Goal: Information Seeking & Learning: Learn about a topic

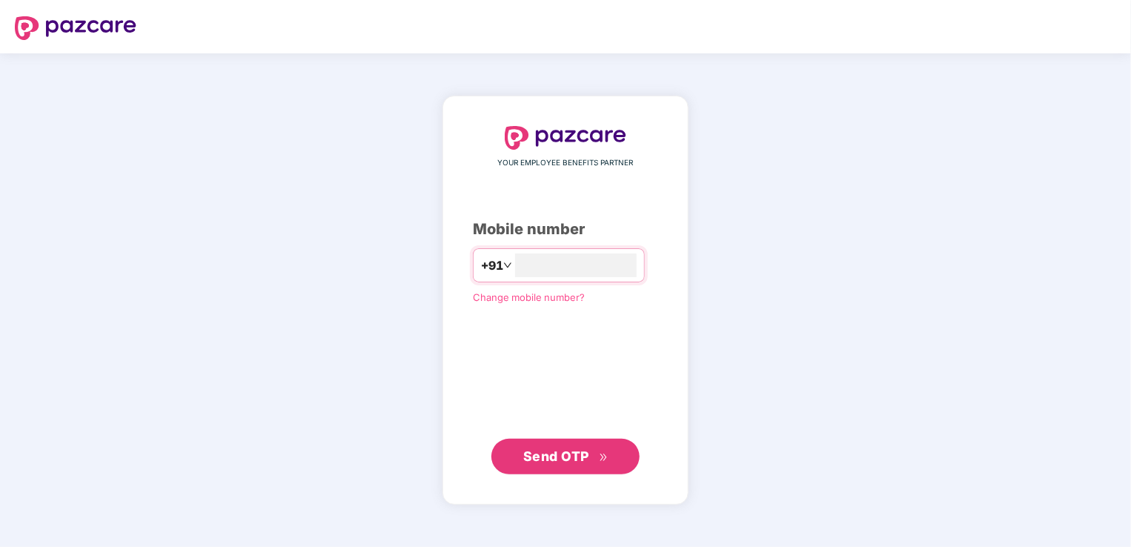
click at [549, 464] on span "Send OTP" at bounding box center [565, 456] width 85 height 21
click at [515, 265] on input "**********" at bounding box center [576, 266] width 122 height 24
type input "**********"
click at [549, 457] on span "Send OTP" at bounding box center [556, 457] width 66 height 16
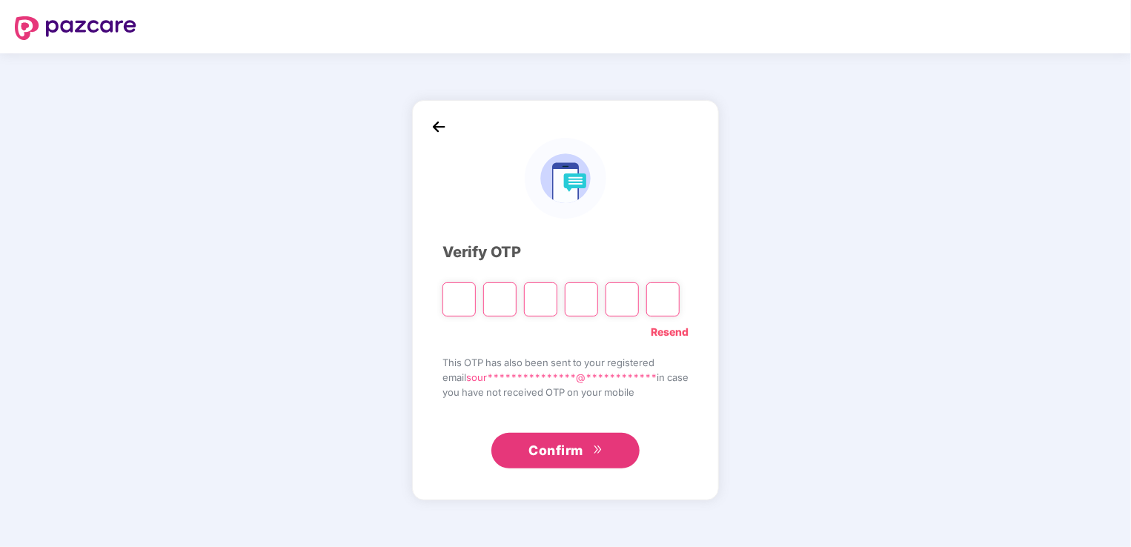
drag, startPoint x: 451, startPoint y: 305, endPoint x: 445, endPoint y: 294, distance: 12.6
click at [449, 305] on input "Please enter verification code. Digit 1" at bounding box center [459, 299] width 33 height 34
type input "*"
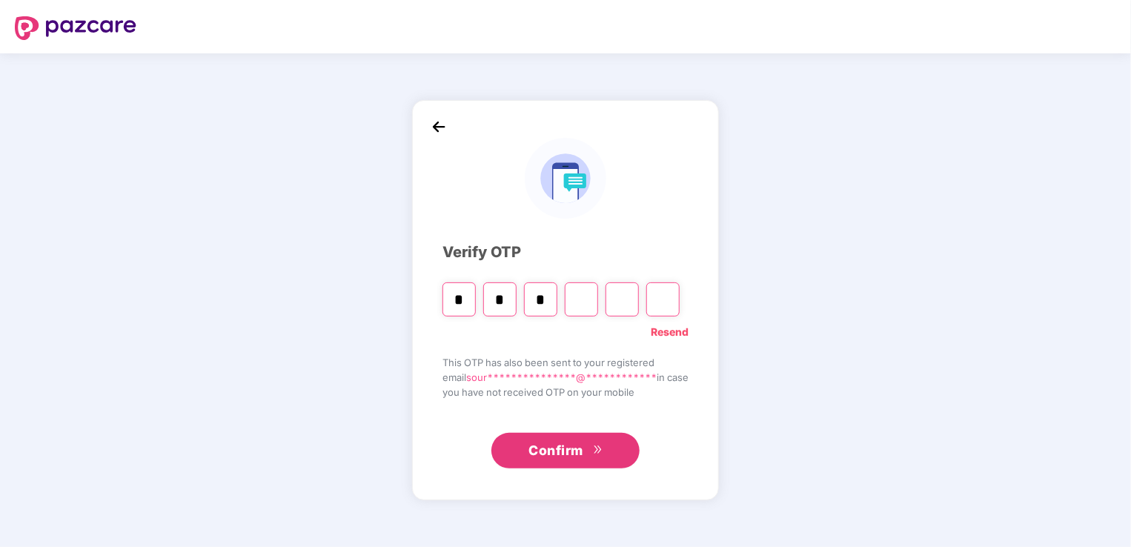
type input "*"
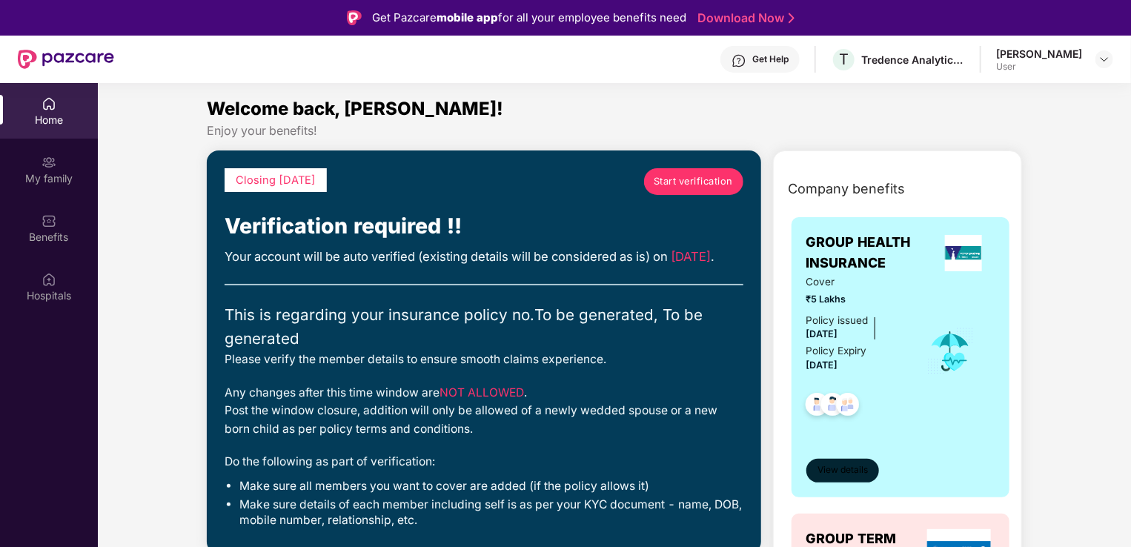
click at [852, 472] on span "View details" at bounding box center [843, 470] width 50 height 14
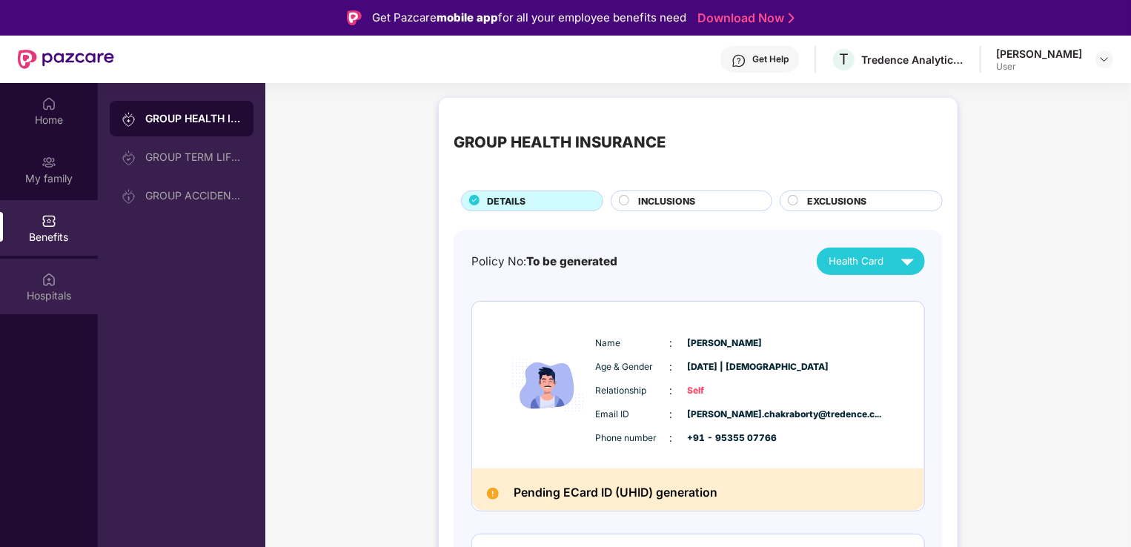
click at [49, 283] on img at bounding box center [49, 279] width 15 height 15
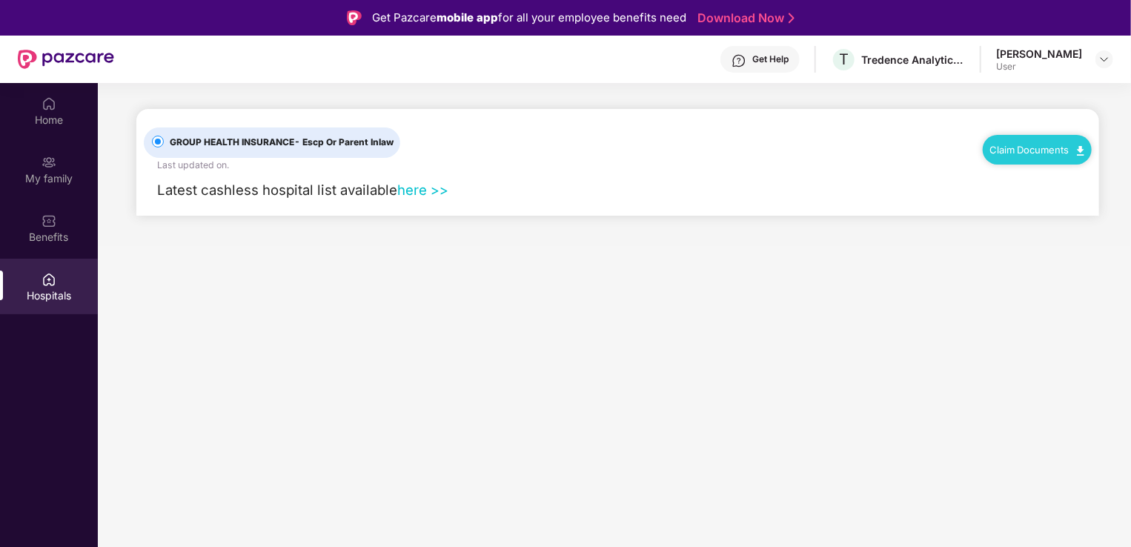
click at [417, 190] on link "here >>" at bounding box center [422, 190] width 51 height 16
click at [730, 62] on div "Get Help" at bounding box center [760, 59] width 79 height 27
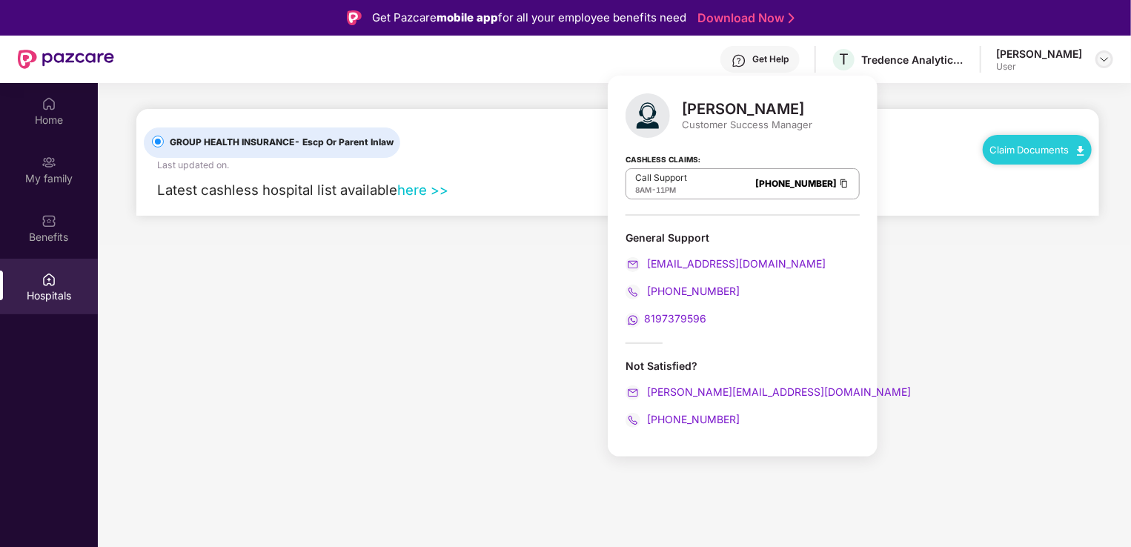
click at [1103, 60] on img at bounding box center [1105, 59] width 12 height 12
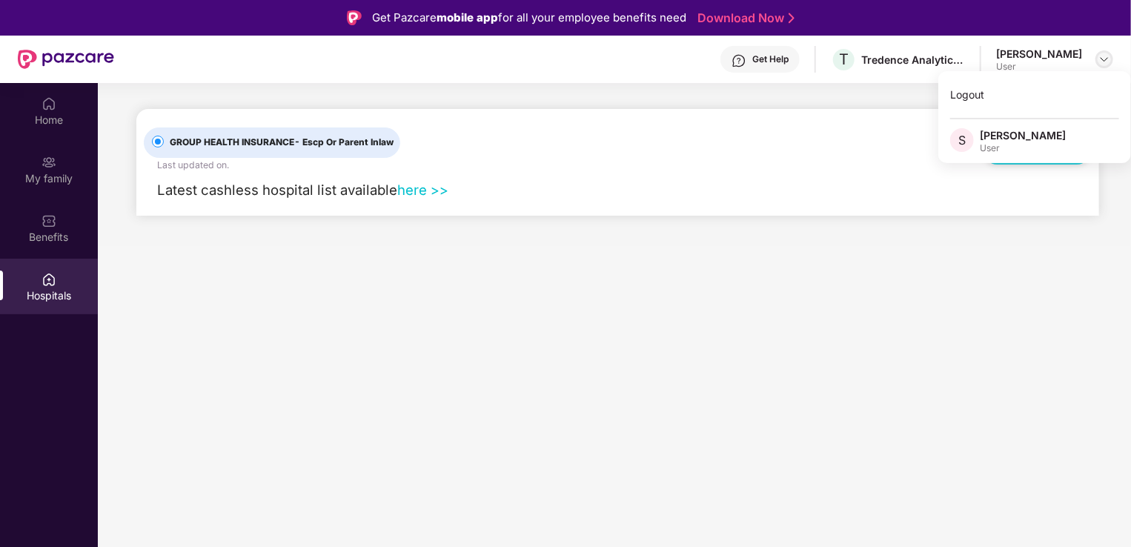
click at [1103, 60] on img at bounding box center [1105, 59] width 12 height 12
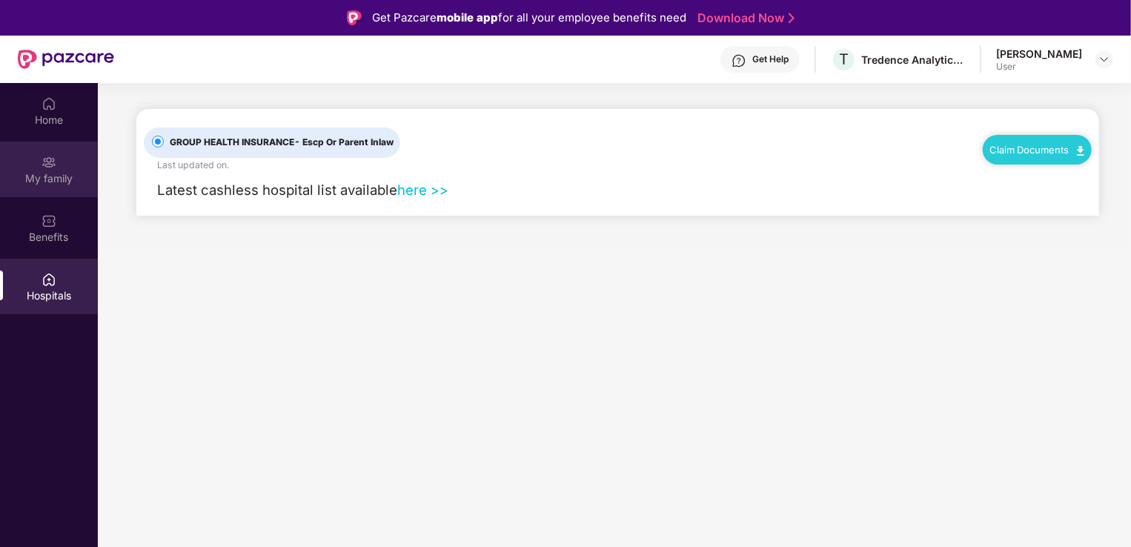
click at [53, 168] on img at bounding box center [49, 162] width 15 height 15
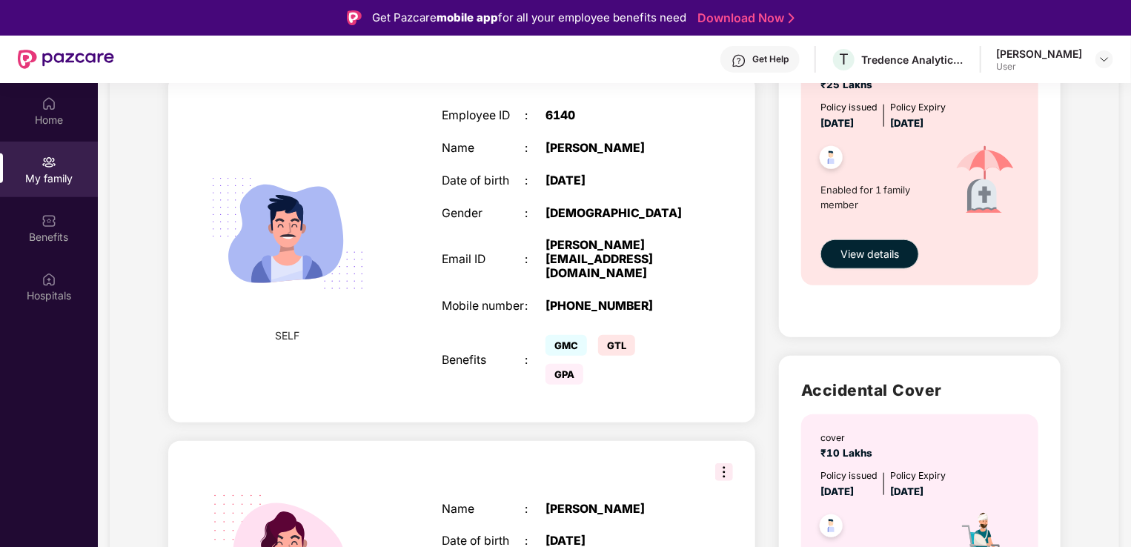
scroll to position [667, 0]
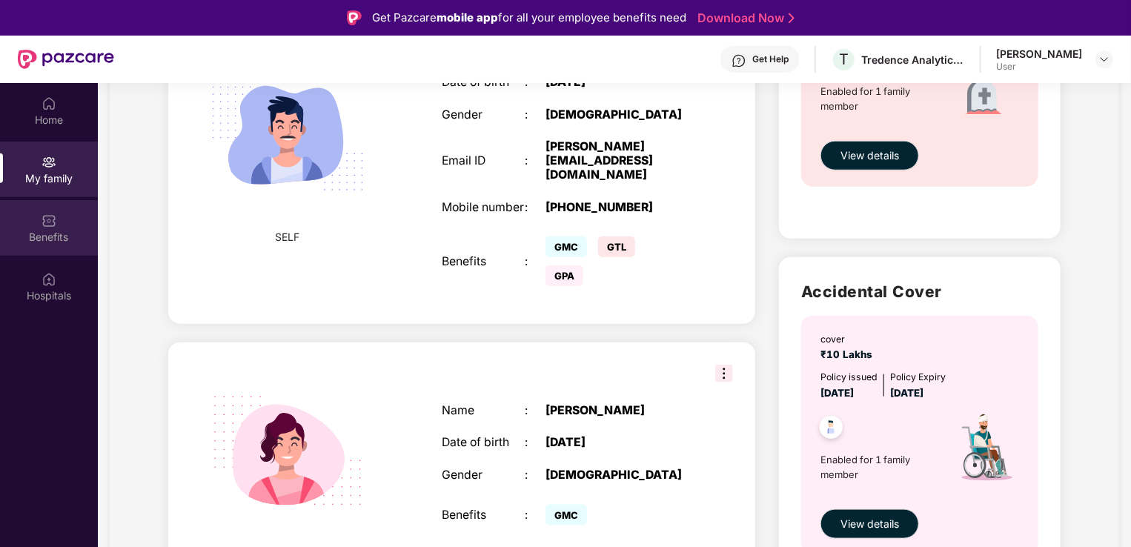
click at [45, 230] on div "Benefits" at bounding box center [49, 237] width 98 height 15
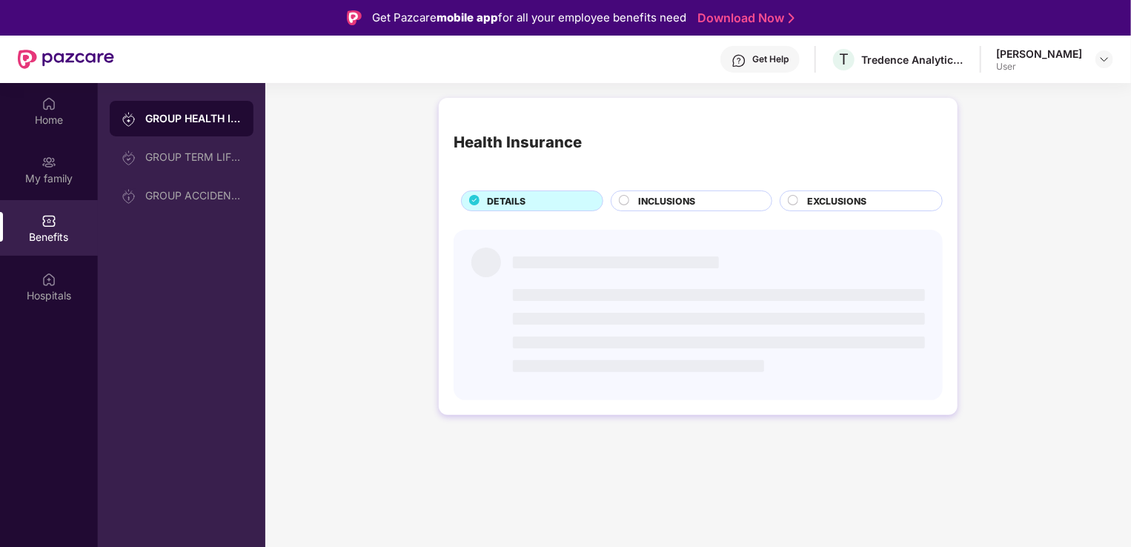
scroll to position [0, 0]
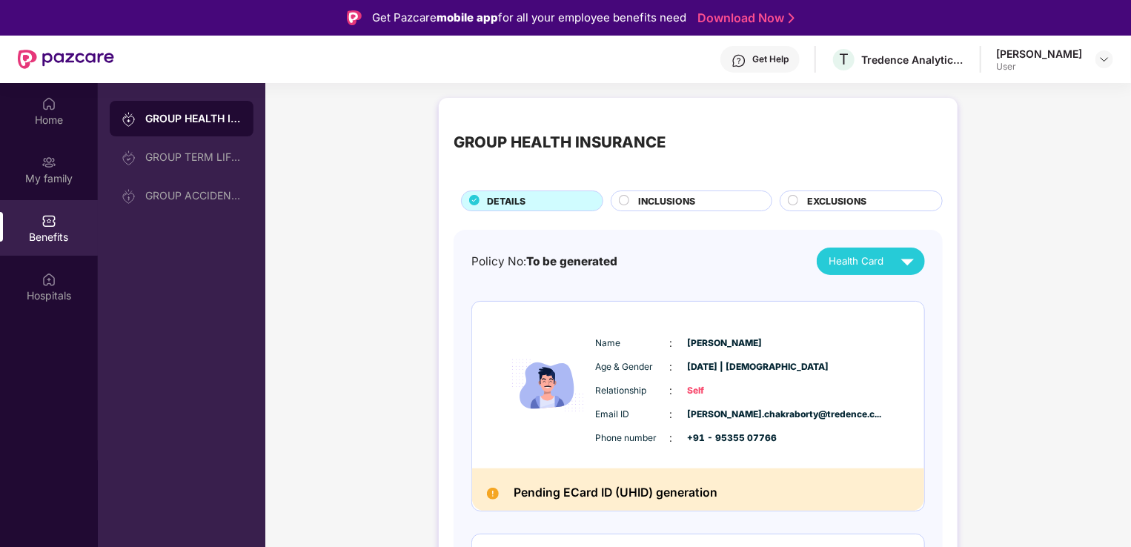
click at [187, 123] on div "GROUP HEALTH INSURANCE" at bounding box center [193, 118] width 96 height 15
click at [659, 200] on span "INCLUSIONS" at bounding box center [667, 201] width 57 height 14
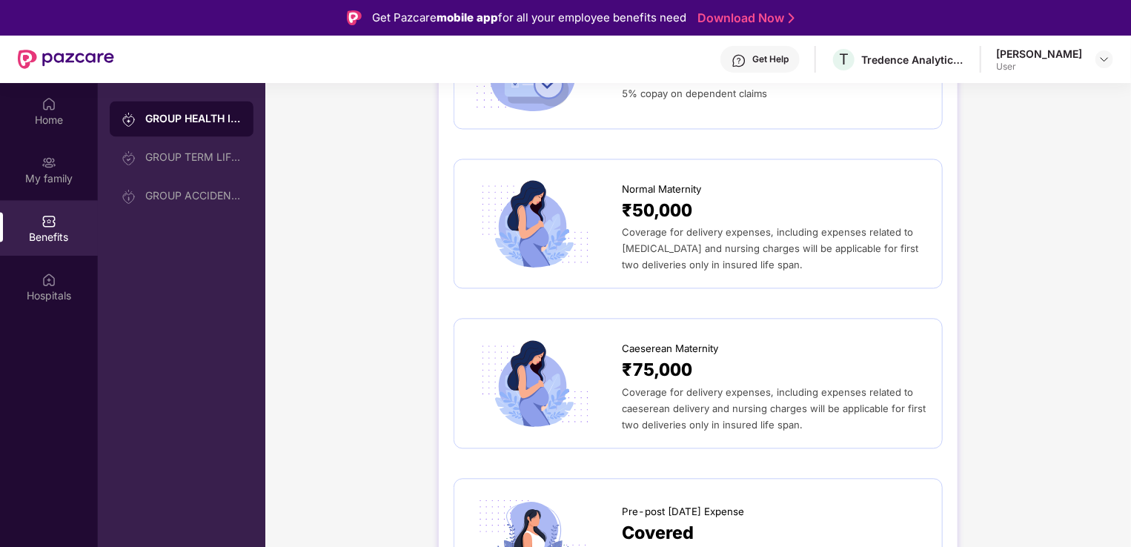
scroll to position [1557, 0]
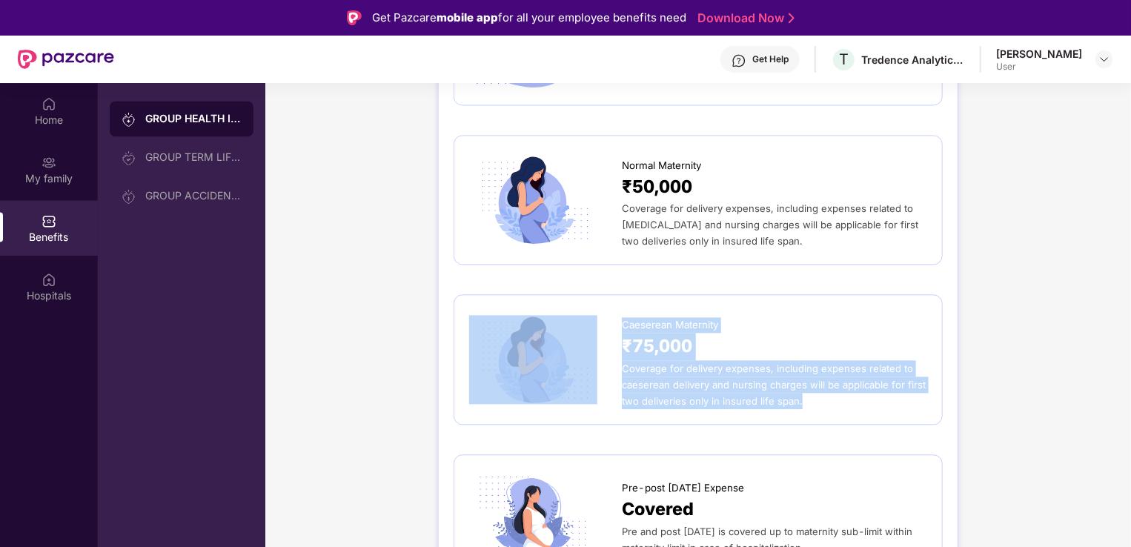
drag, startPoint x: 617, startPoint y: 311, endPoint x: 806, endPoint y: 382, distance: 201.8
click at [806, 382] on div "Caeserean Maternity ₹75,000 Coverage for delivery expenses, including expenses …" at bounding box center [698, 359] width 458 height 99
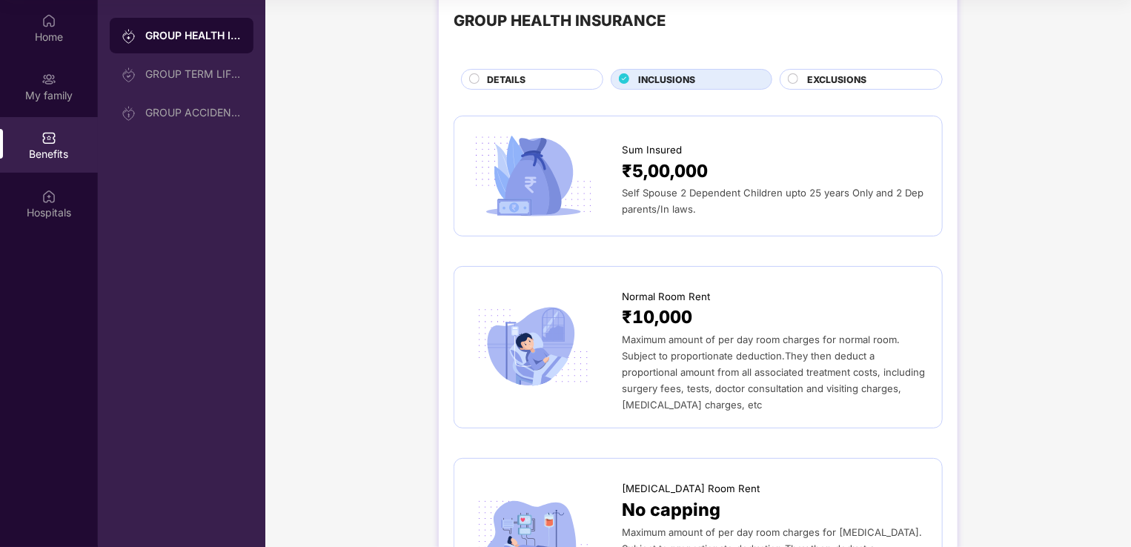
scroll to position [0, 0]
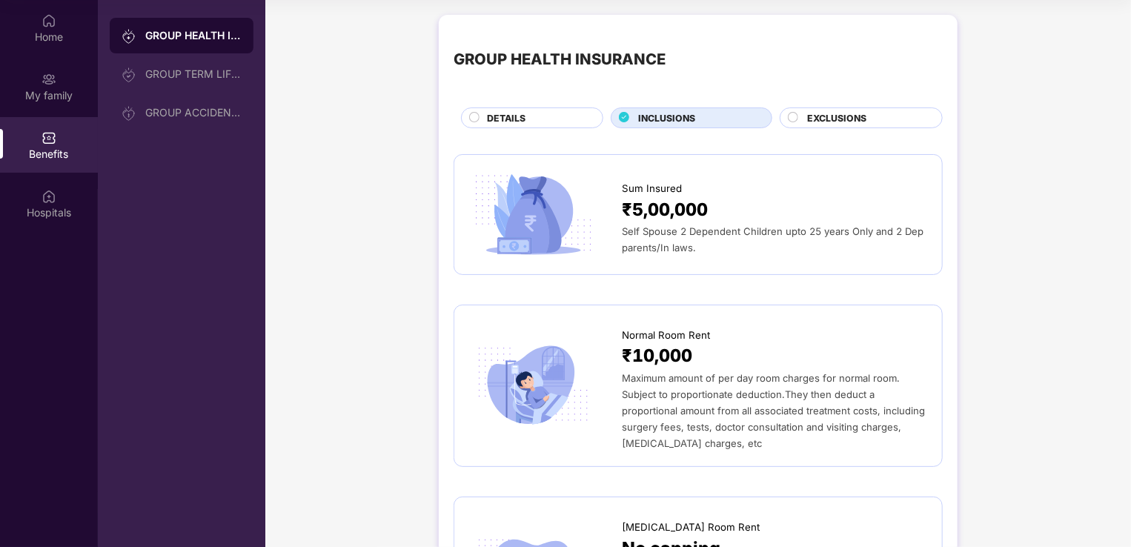
click at [795, 115] on circle at bounding box center [793, 118] width 10 height 10
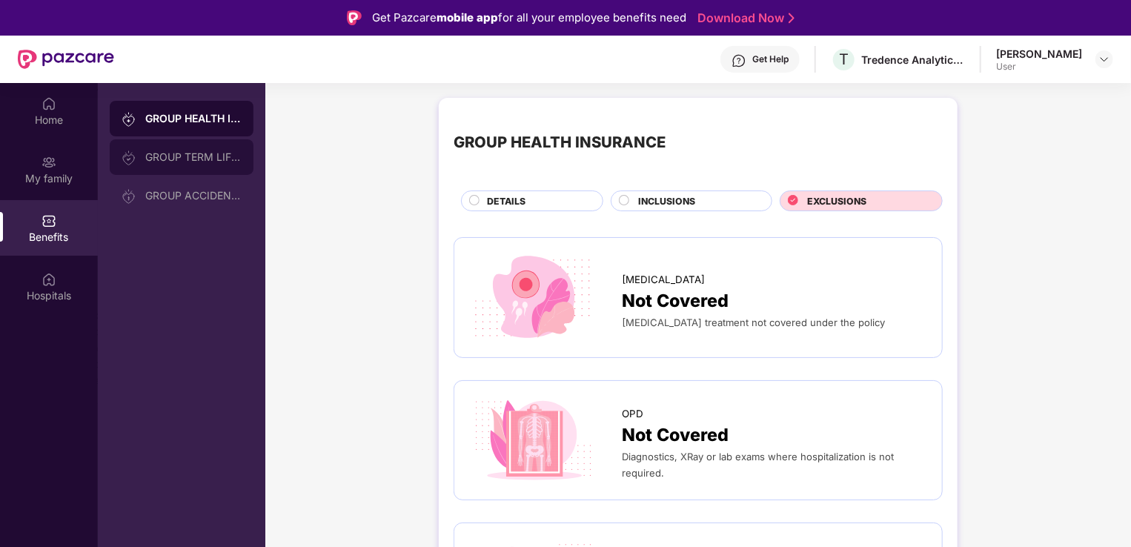
click at [168, 156] on div "GROUP TERM LIFE INSURANCE" at bounding box center [193, 157] width 96 height 12
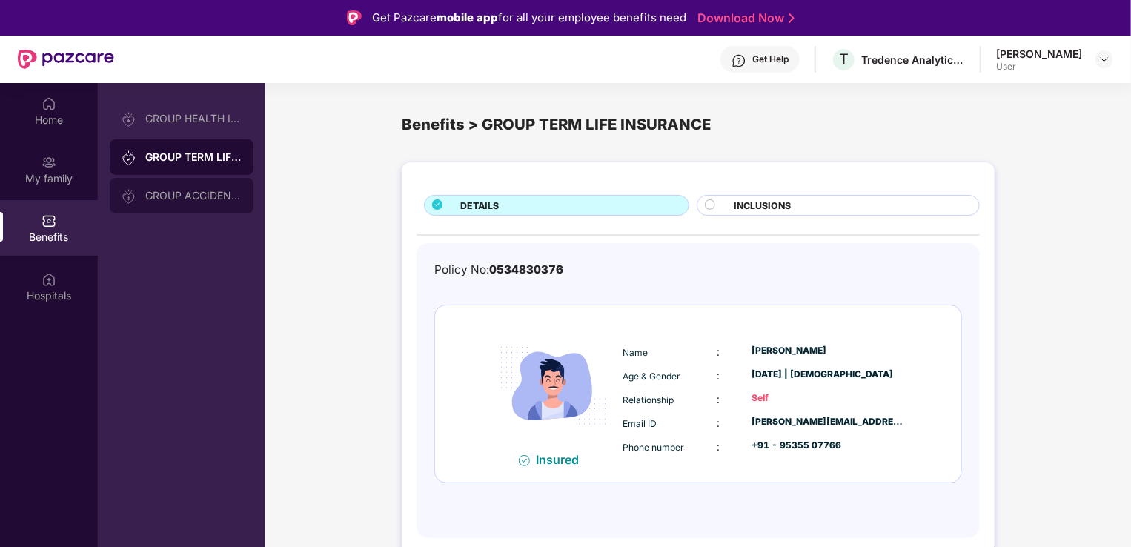
click at [184, 194] on div "GROUP ACCIDENTAL INSURANCE" at bounding box center [193, 196] width 96 height 12
